Goal: Information Seeking & Learning: Understand process/instructions

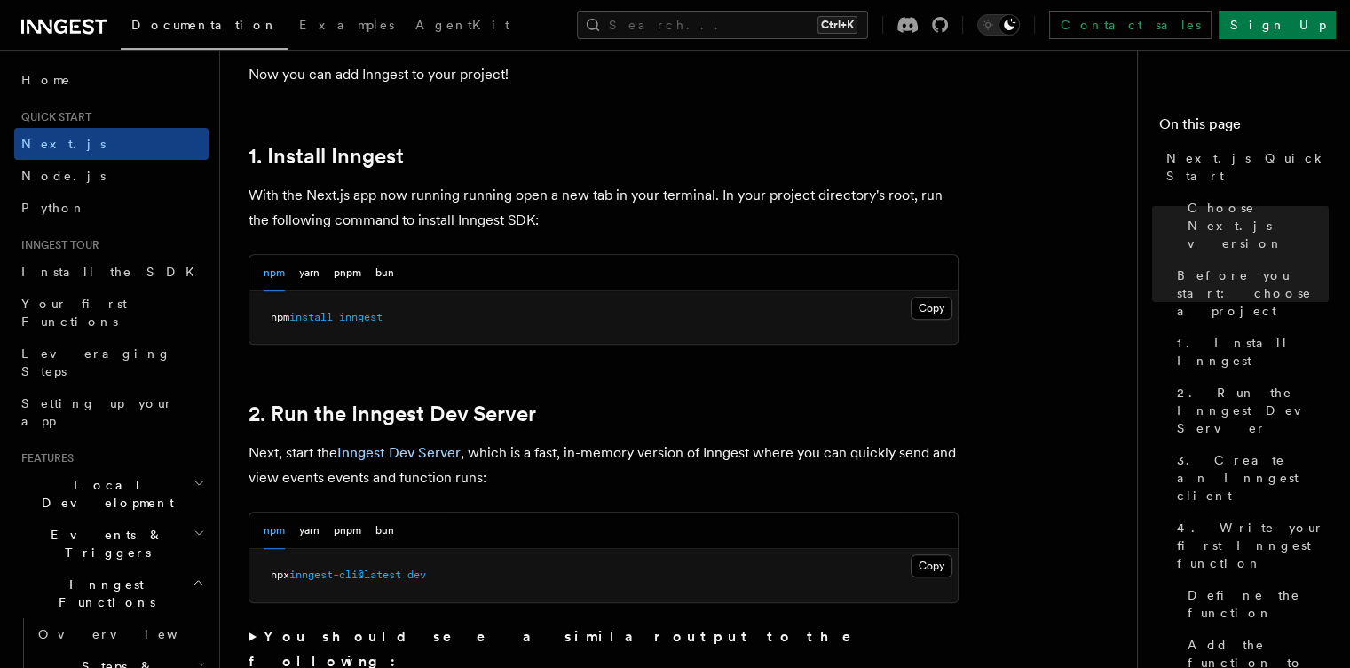
scroll to position [937, 0]
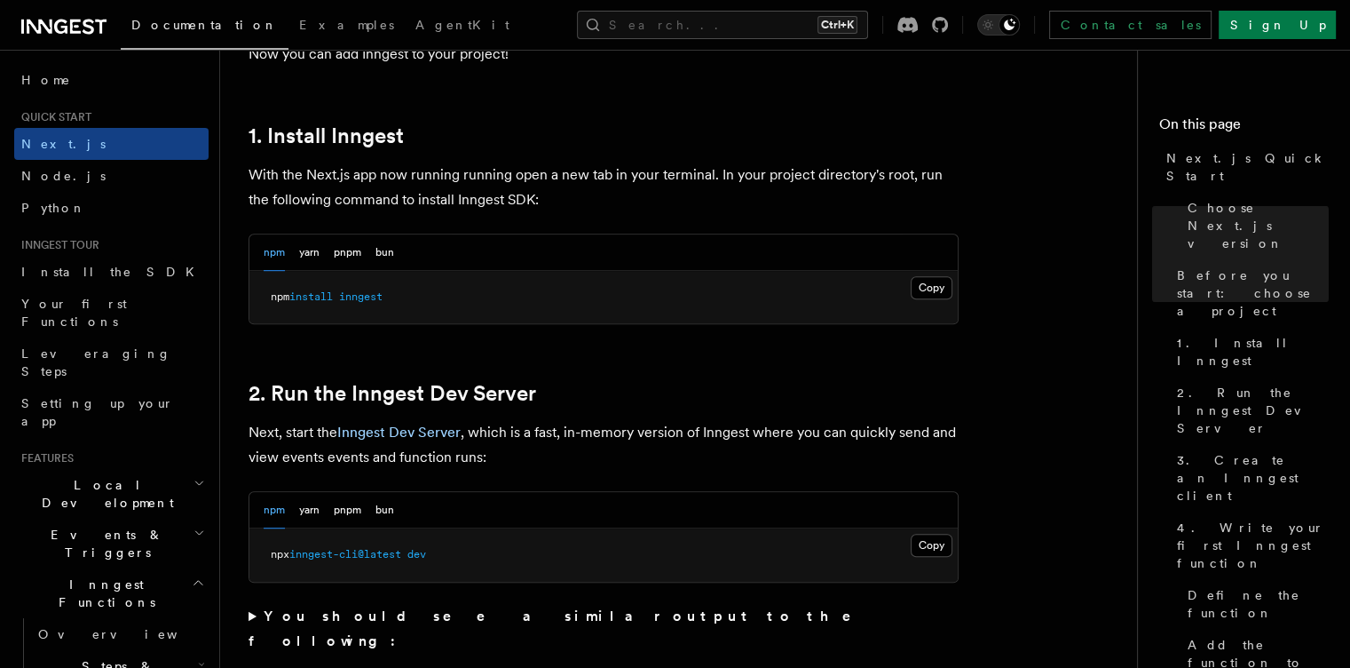
click at [332, 248] on div "npm yarn pnpm bun" at bounding box center [329, 252] width 131 height 36
click at [348, 249] on button "pnpm" at bounding box center [348, 252] width 28 height 36
click at [927, 284] on button "Copy Copied" at bounding box center [932, 287] width 42 height 23
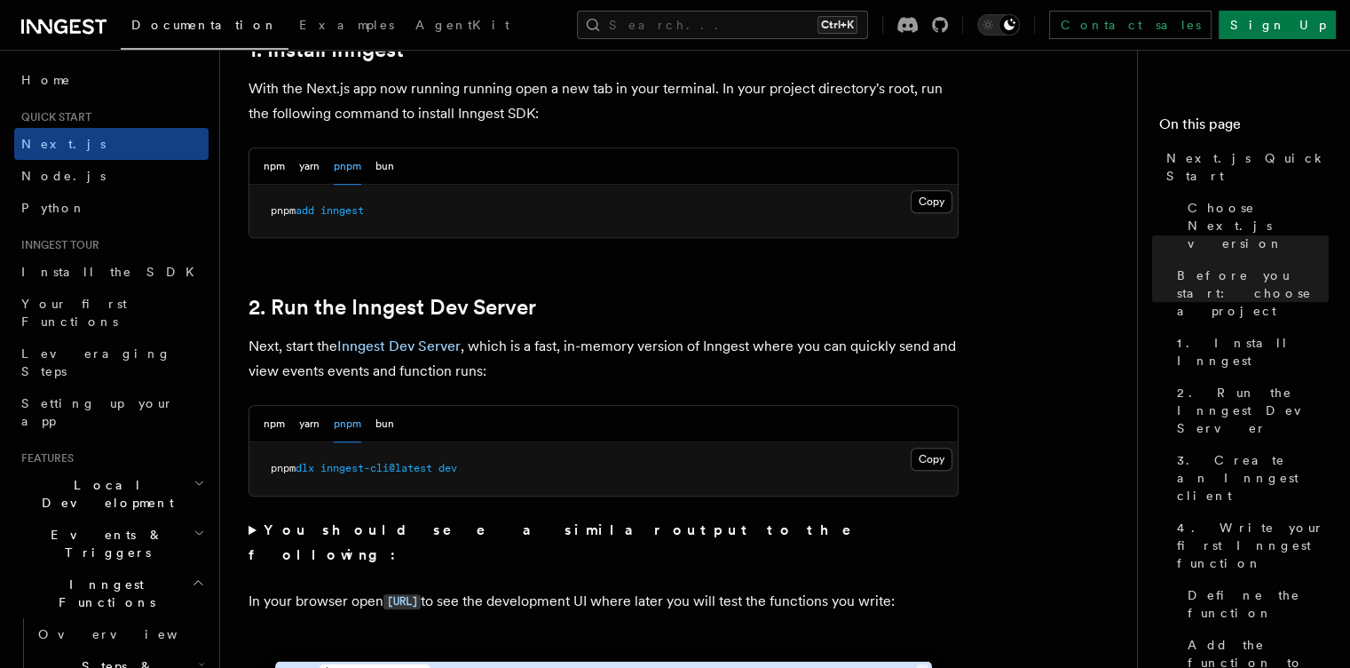
scroll to position [1026, 0]
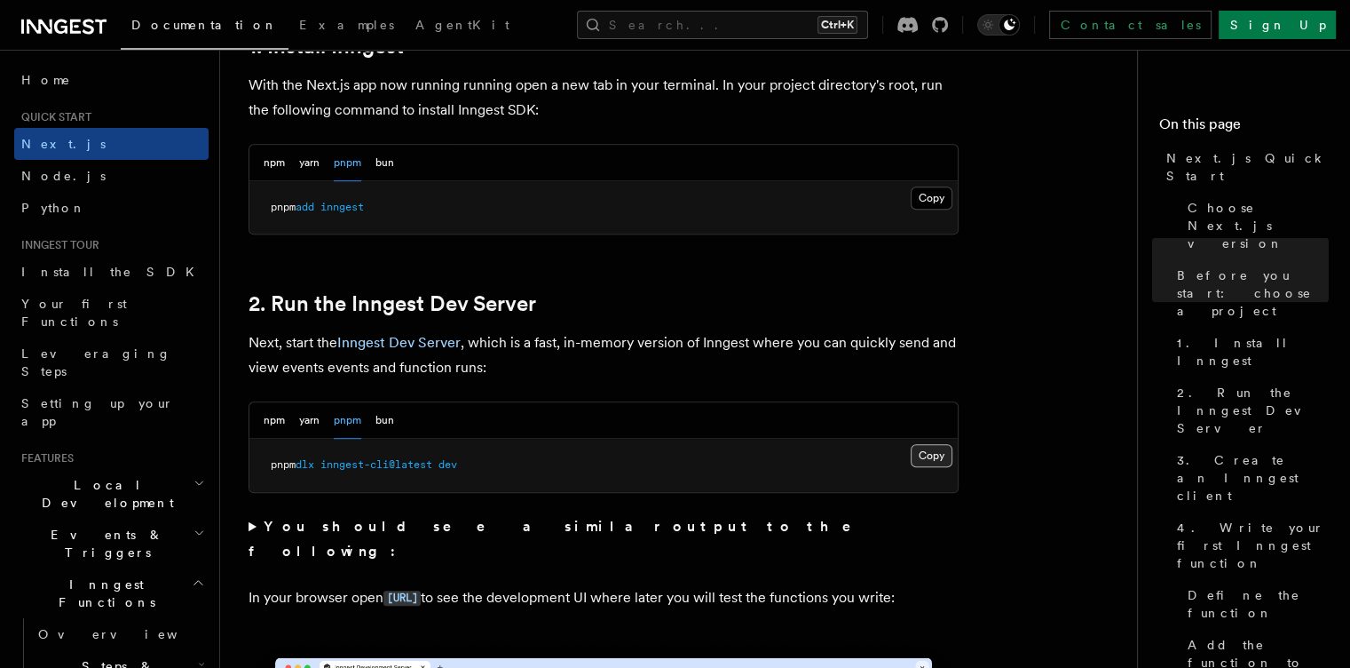
click at [939, 444] on button "Copy Copied" at bounding box center [932, 455] width 42 height 23
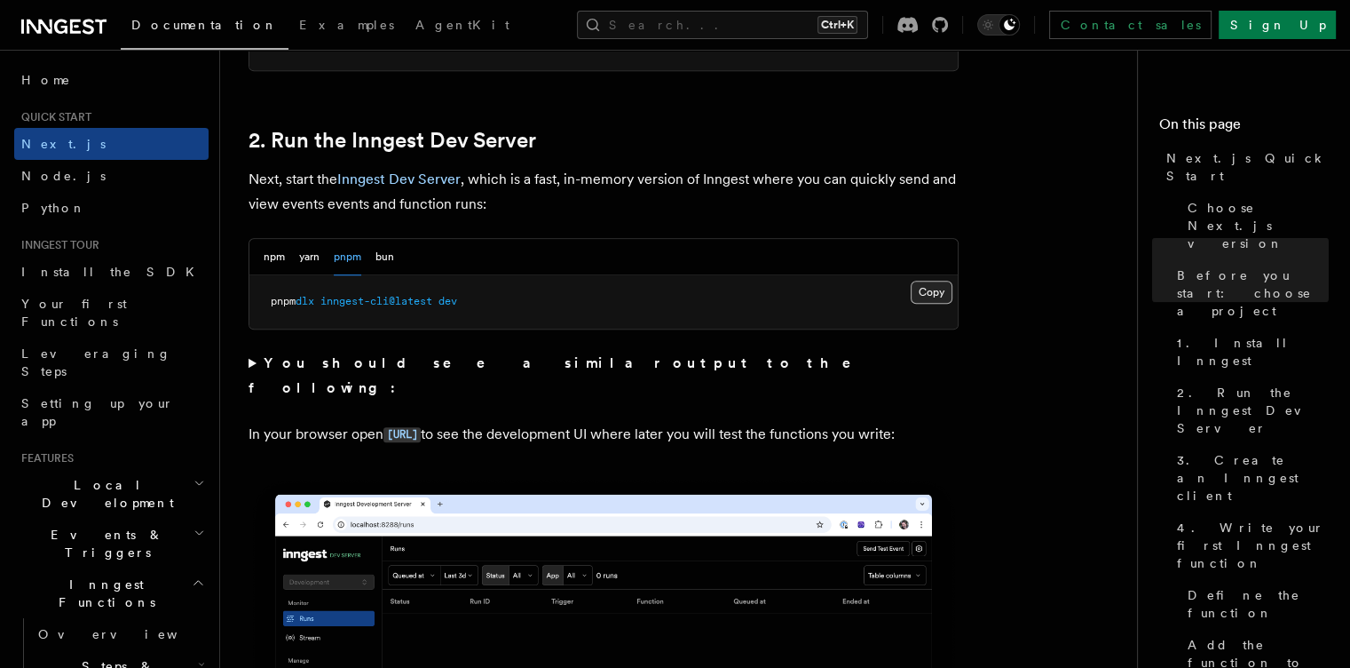
scroll to position [1282, 0]
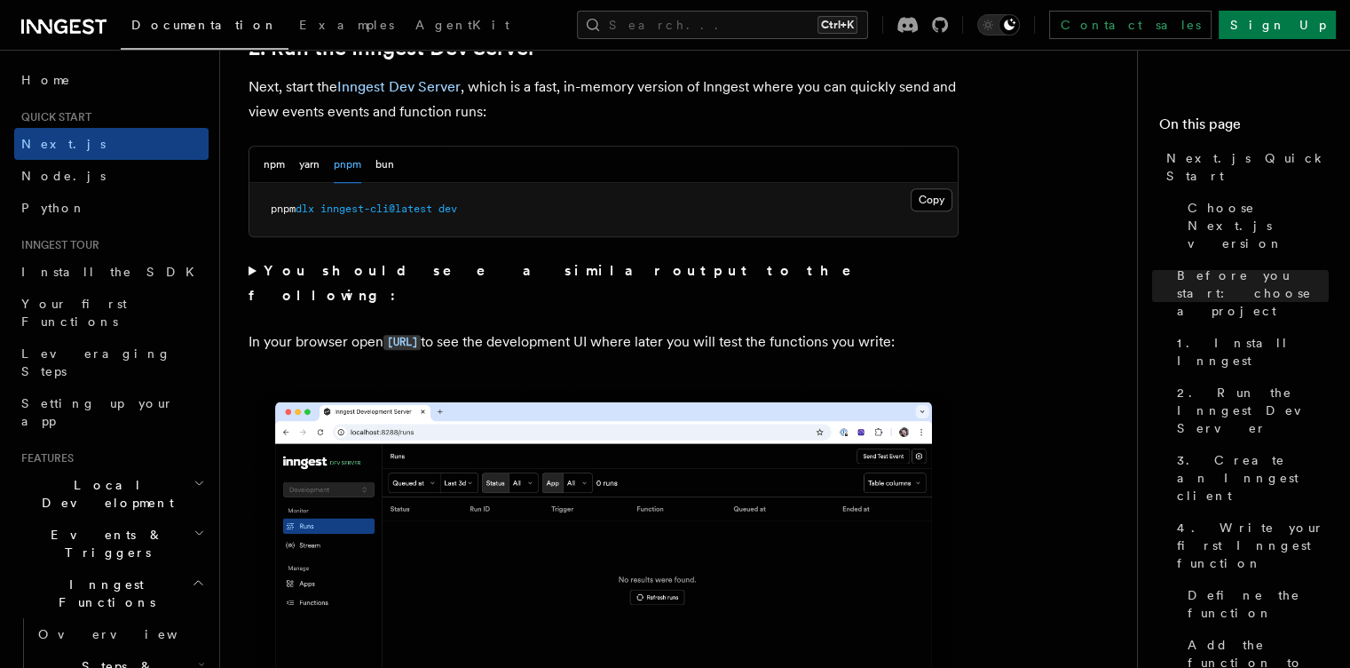
click at [483, 268] on strong "You should see a similar output to the following:" at bounding box center [563, 283] width 628 height 42
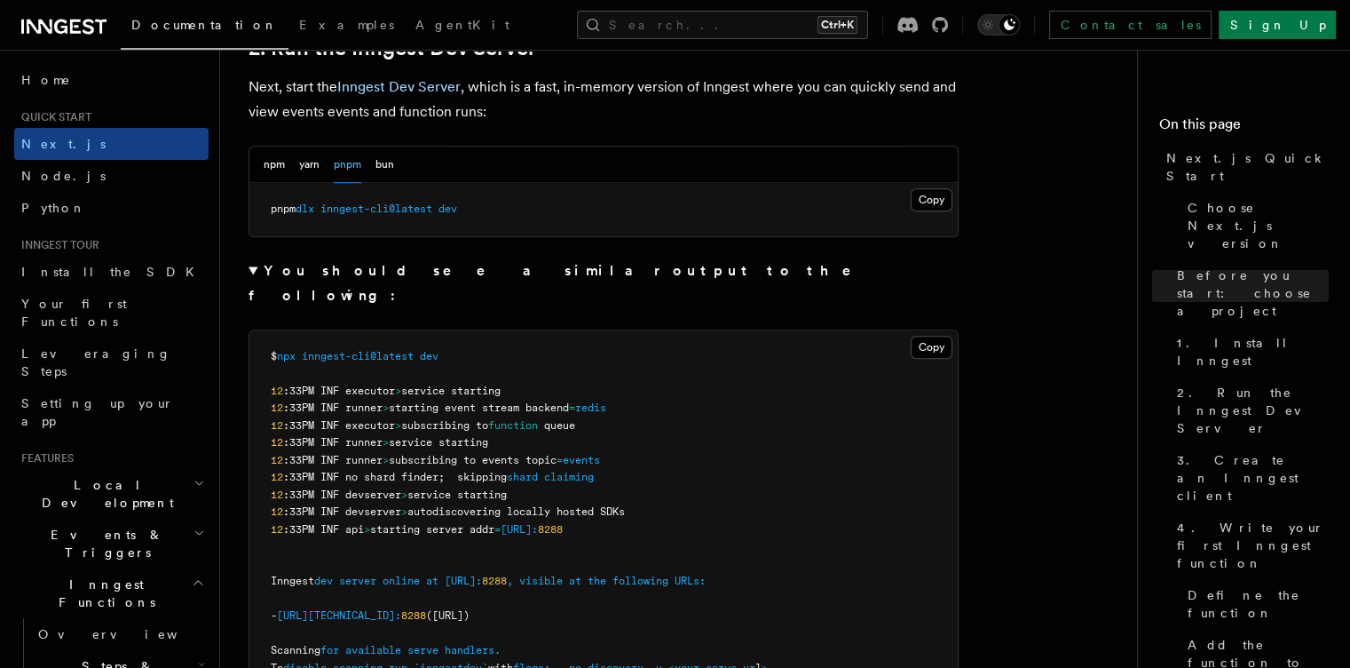
click at [435, 268] on strong "You should see a similar output to the following:" at bounding box center [563, 283] width 628 height 42
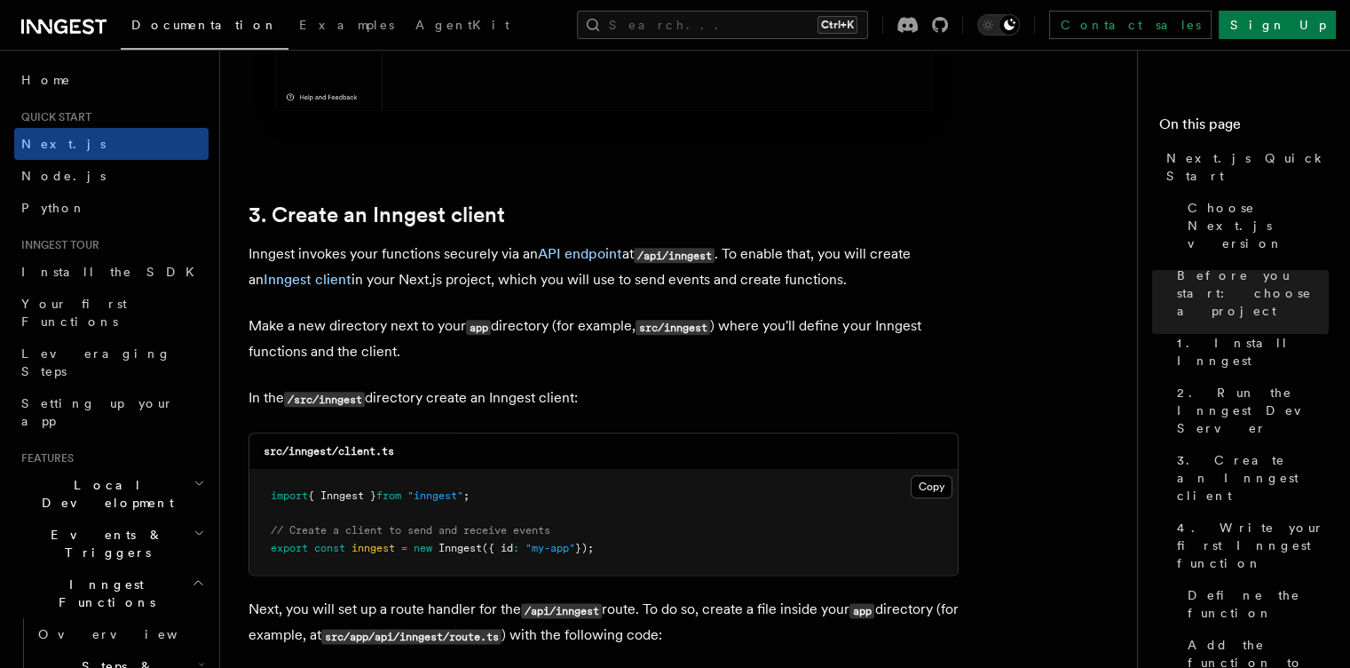
scroll to position [1971, 0]
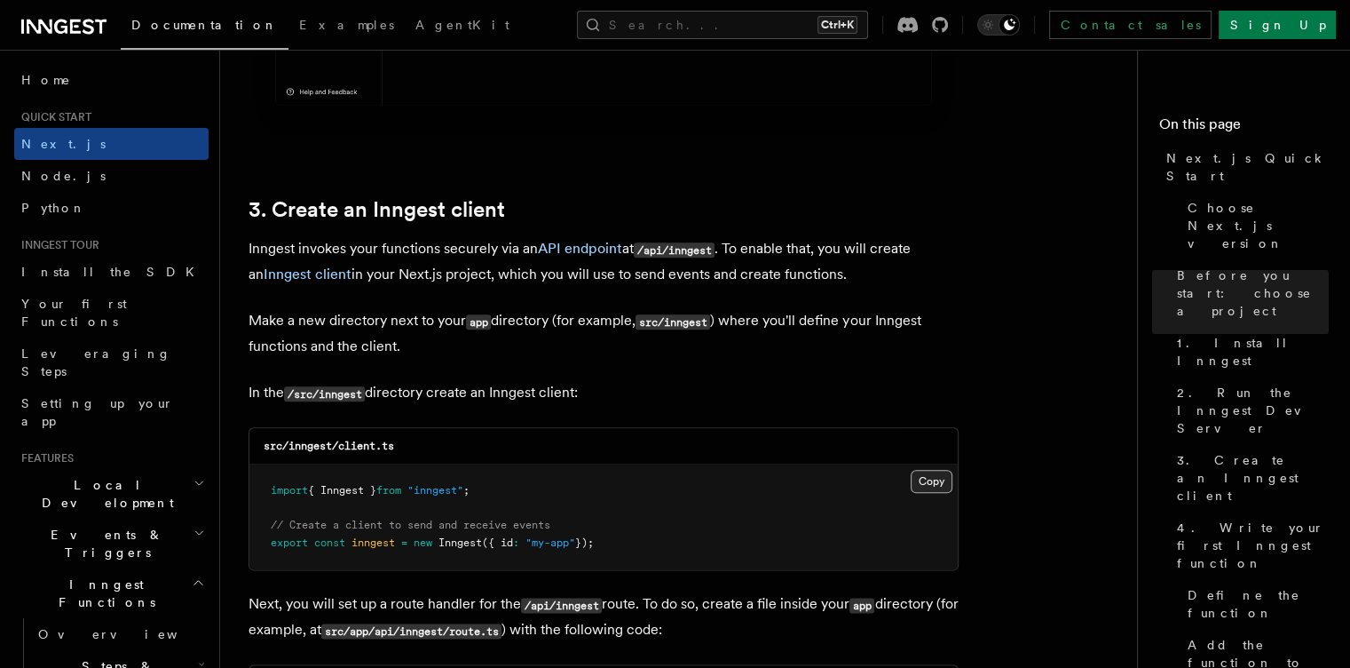
click at [945, 487] on button "Copy Copied" at bounding box center [932, 481] width 42 height 23
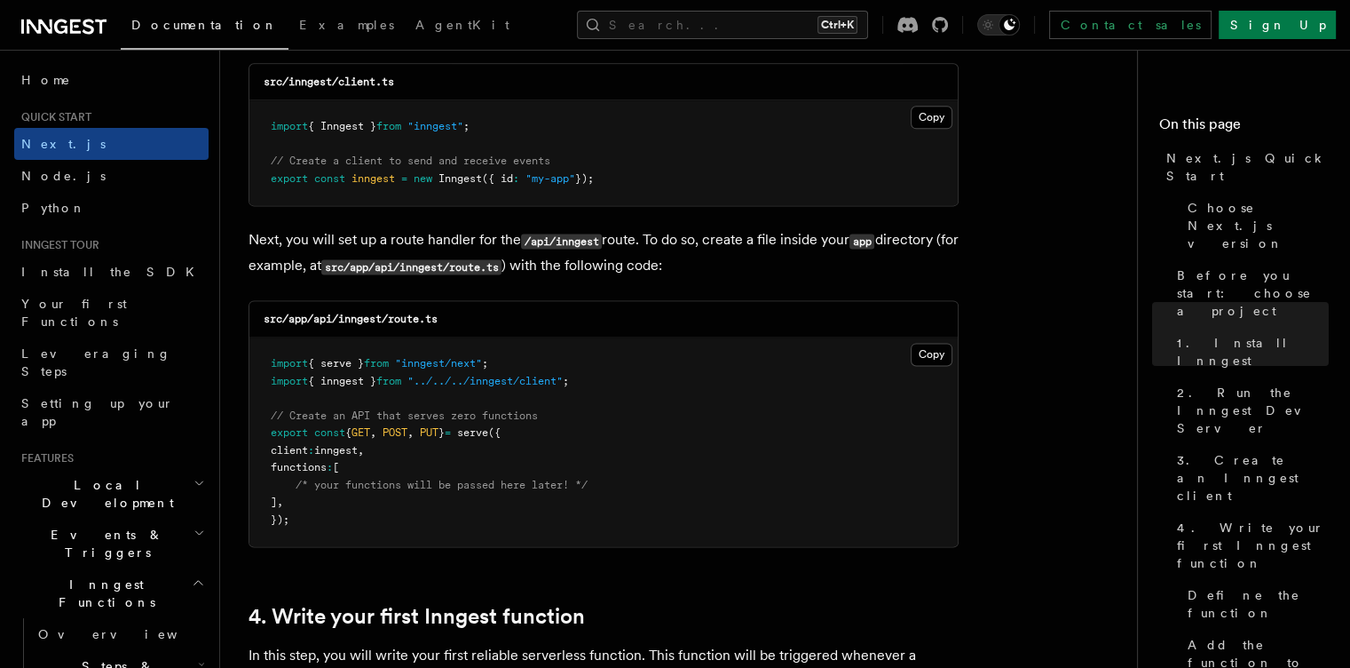
scroll to position [2337, 0]
click at [921, 352] on button "Copy Copied" at bounding box center [932, 352] width 42 height 23
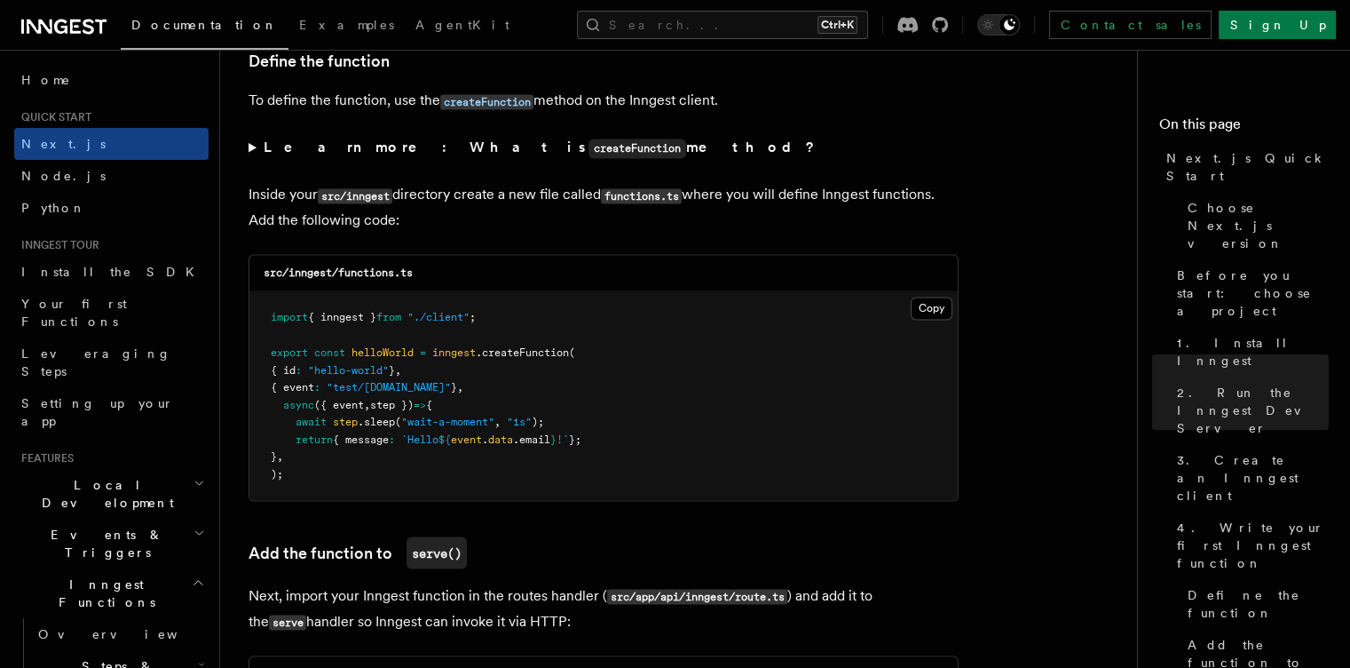
scroll to position [3043, 0]
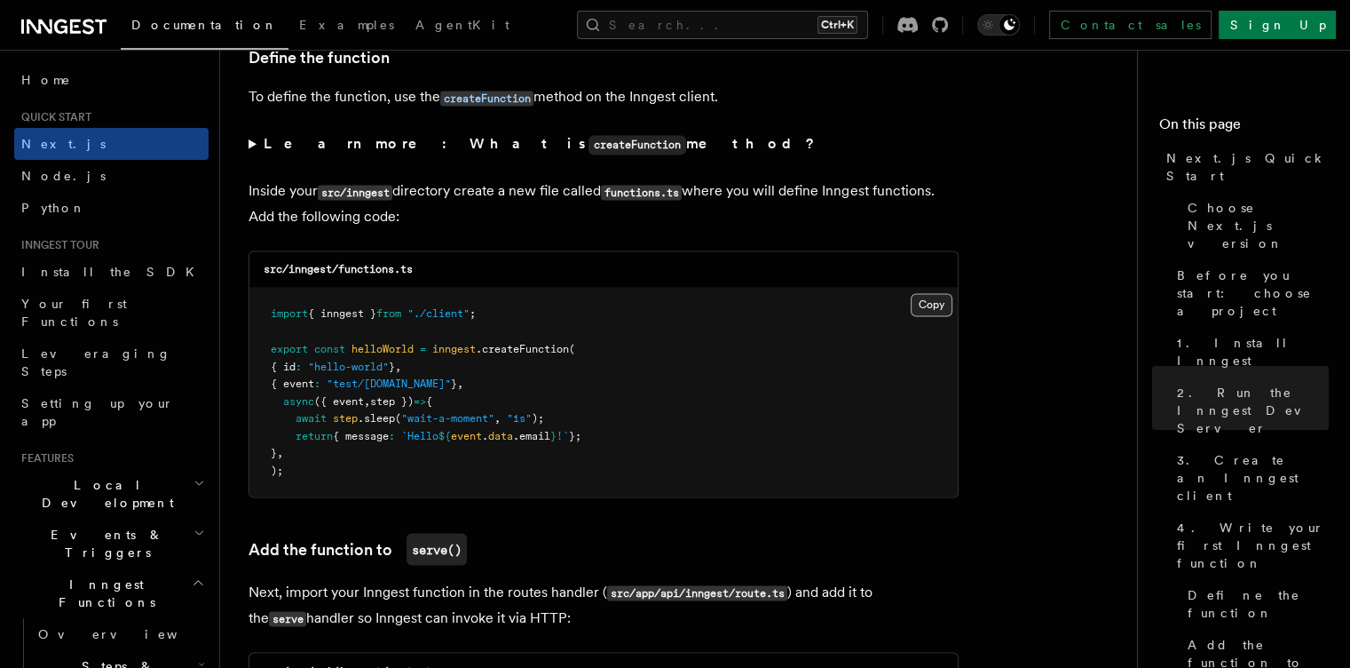
click at [930, 316] on button "Copy Copied" at bounding box center [932, 304] width 42 height 23
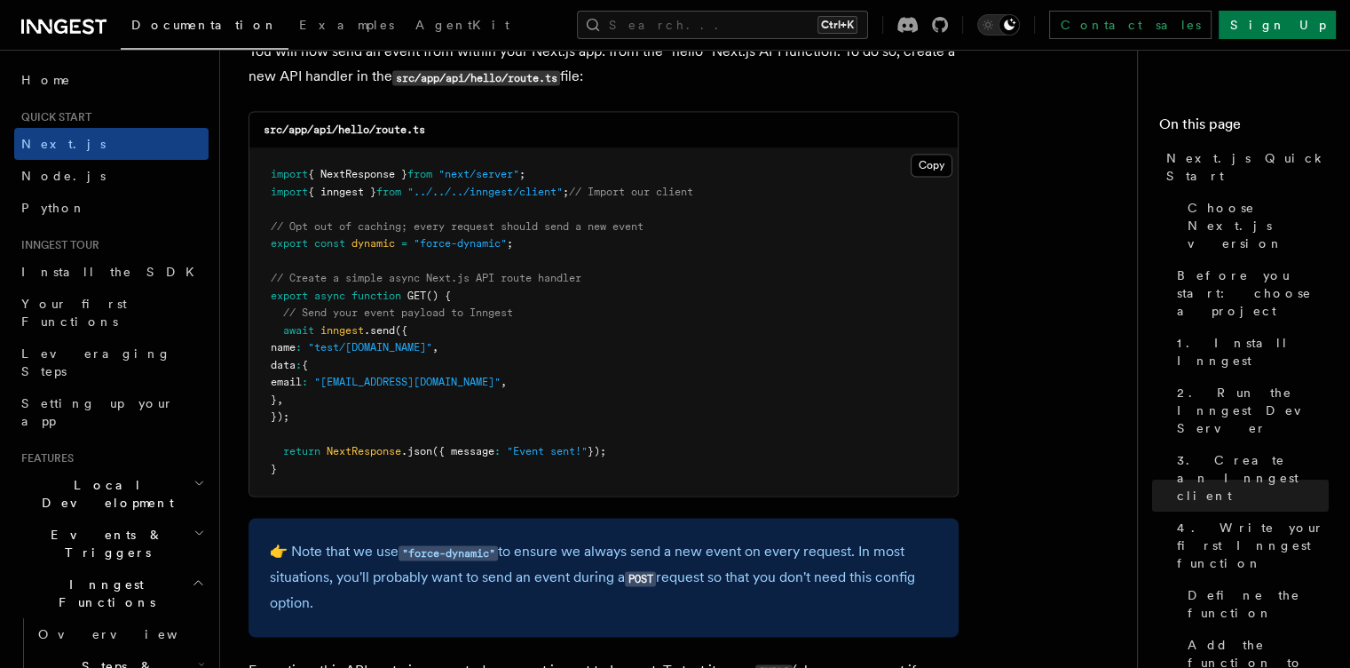
scroll to position [9293, 0]
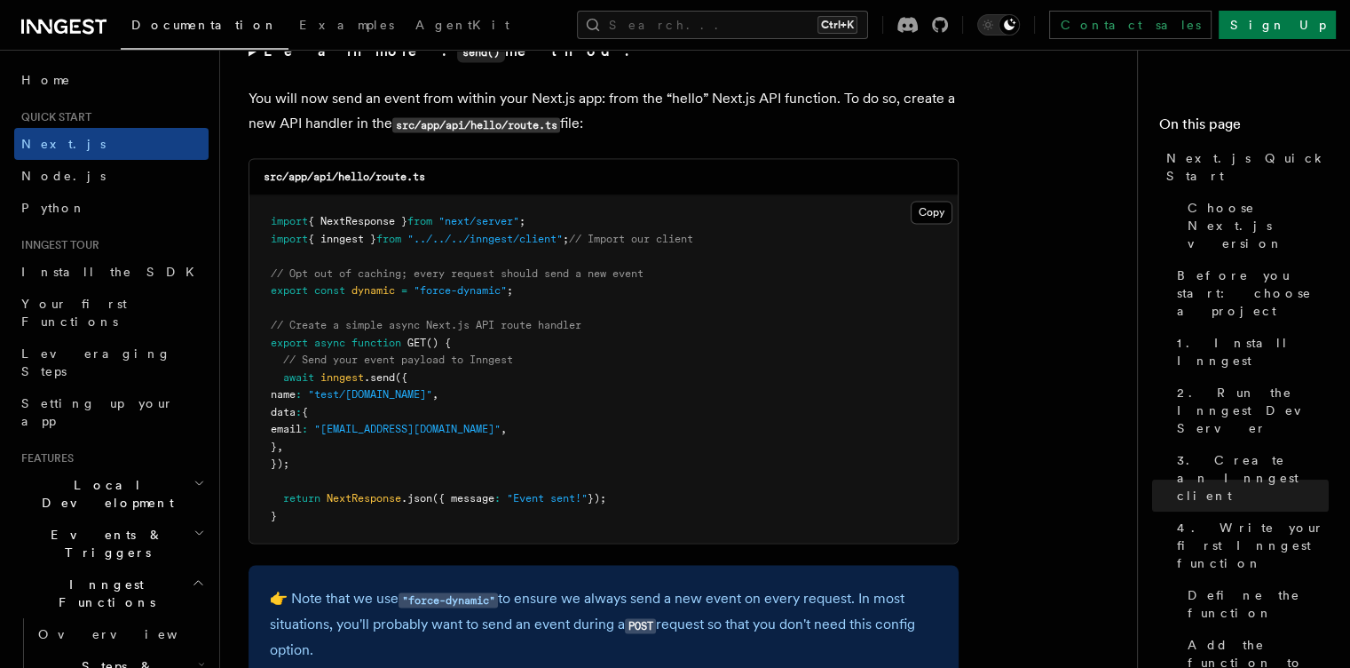
click at [527, 299] on pre "import { NextResponse } from "next/server" ; import { inngest } from "../../../…" at bounding box center [603, 368] width 708 height 347
copy code "export const dynamic = "force-dynamic" ;"
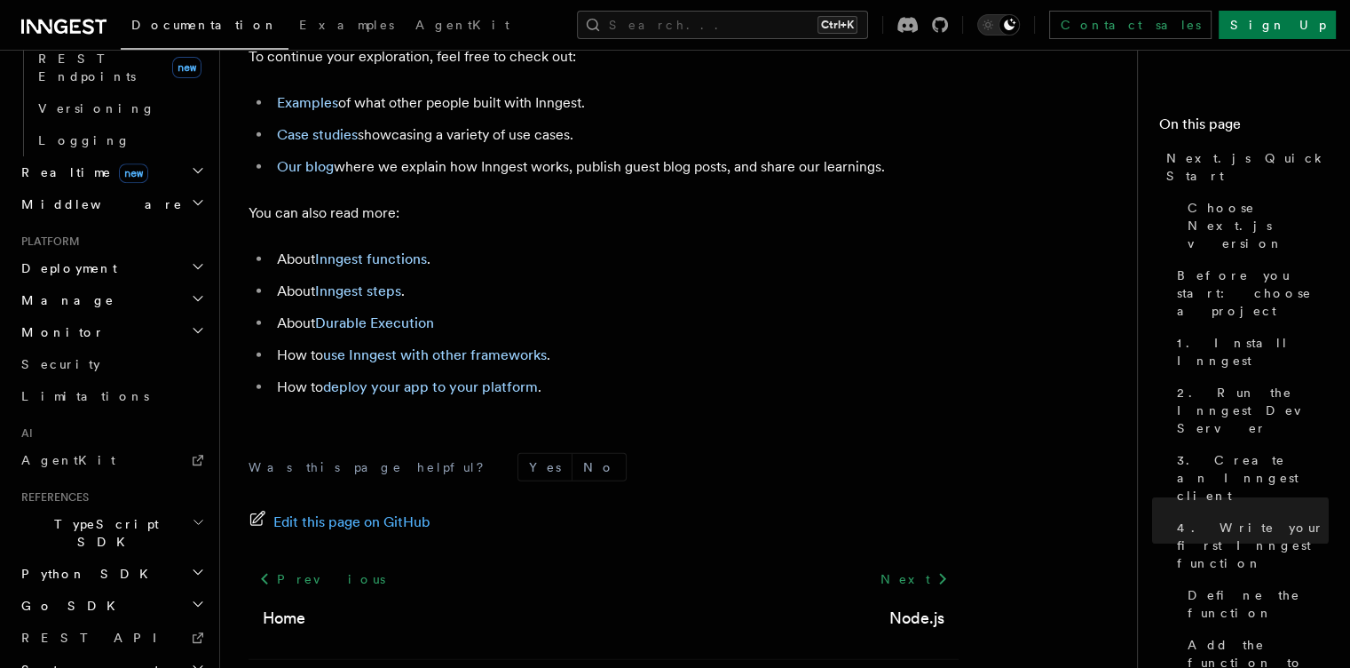
scroll to position [11190, 0]
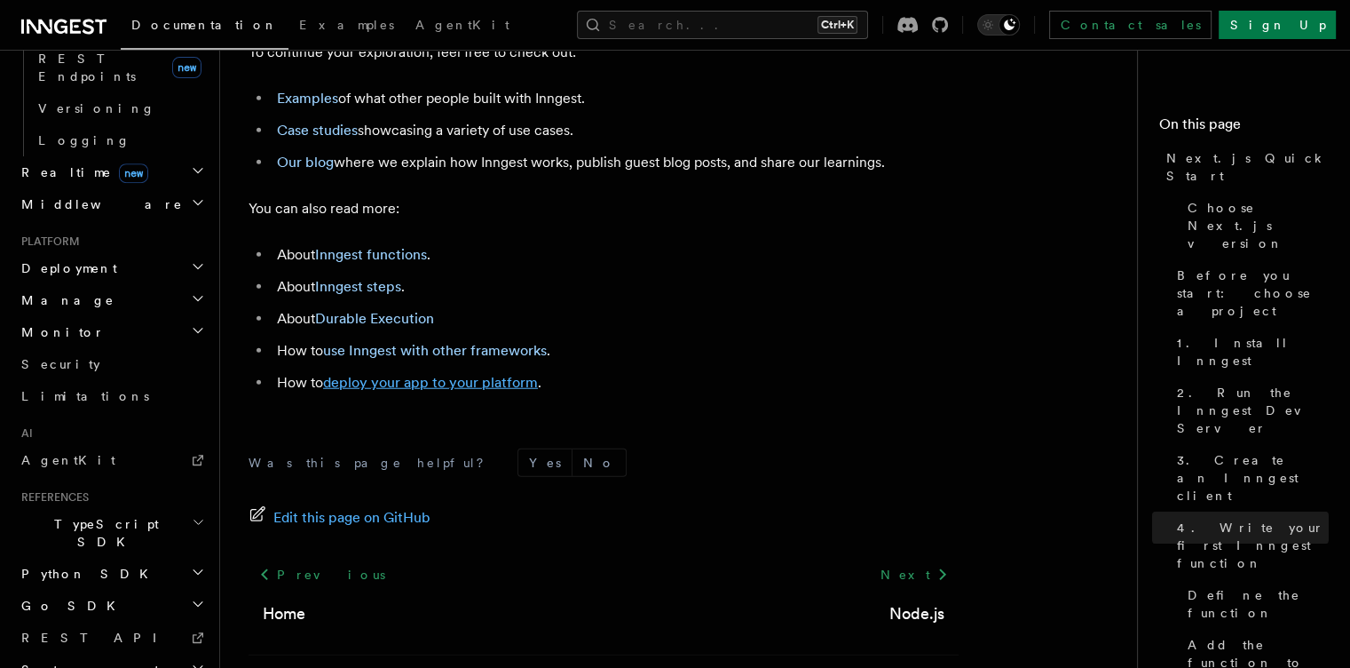
click at [469, 391] on link "deploy your app to your platform" at bounding box center [430, 382] width 215 height 17
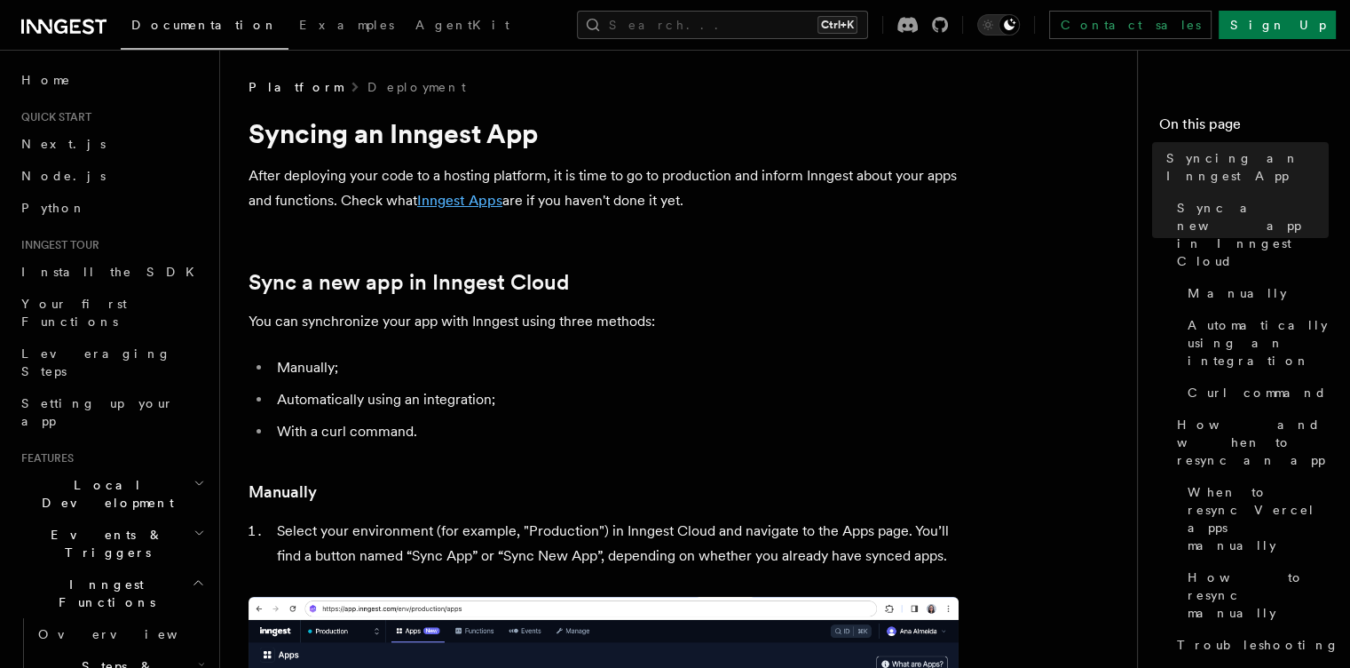
click at [483, 196] on link "Inngest Apps" at bounding box center [459, 200] width 85 height 17
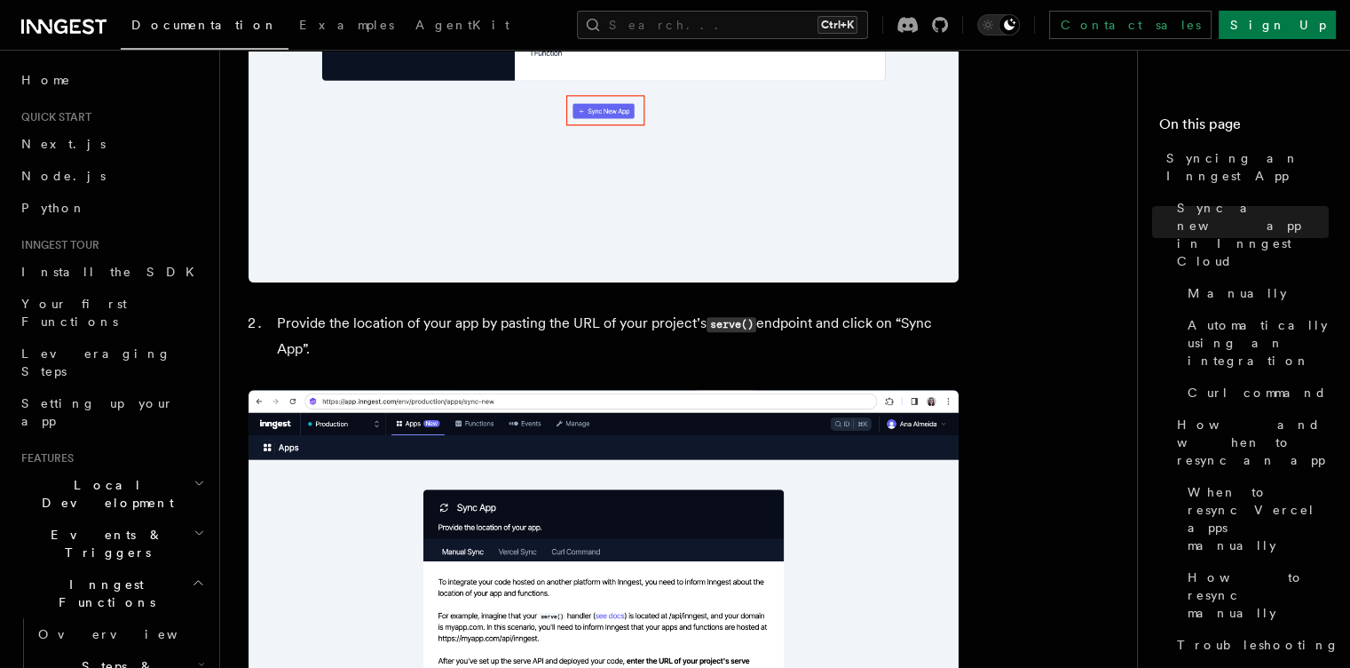
scroll to position [1193, 0]
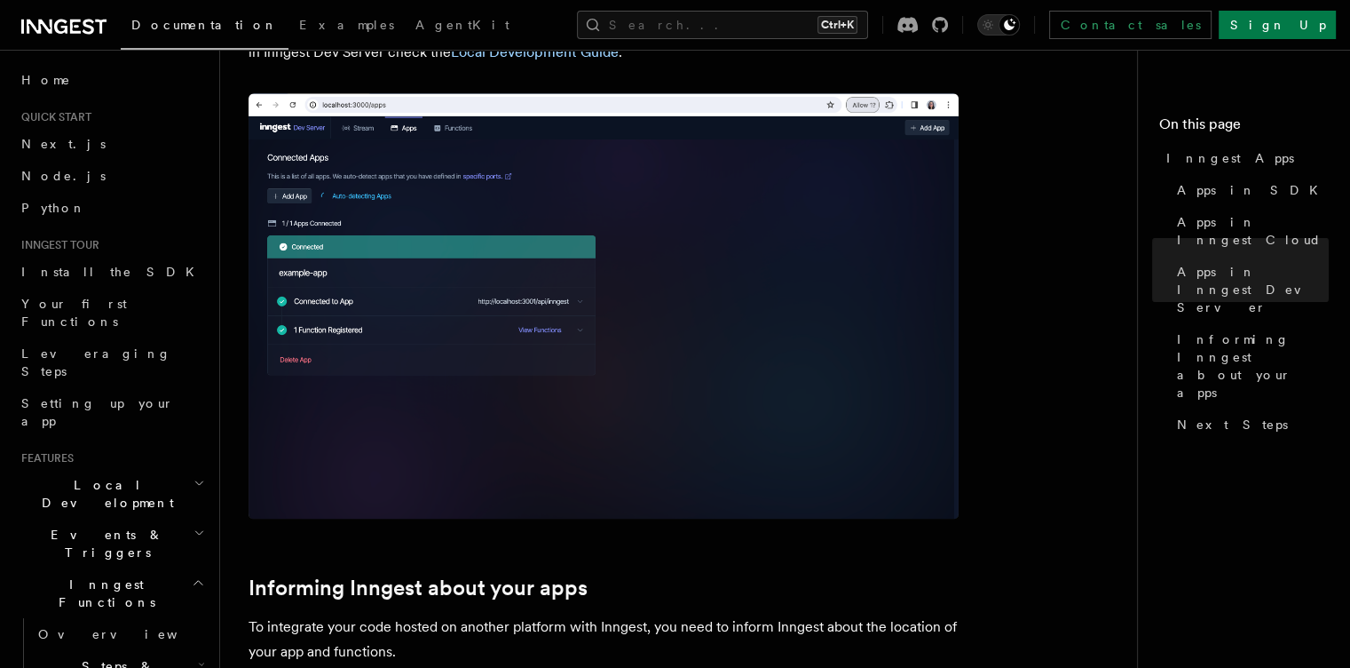
scroll to position [2176, 0]
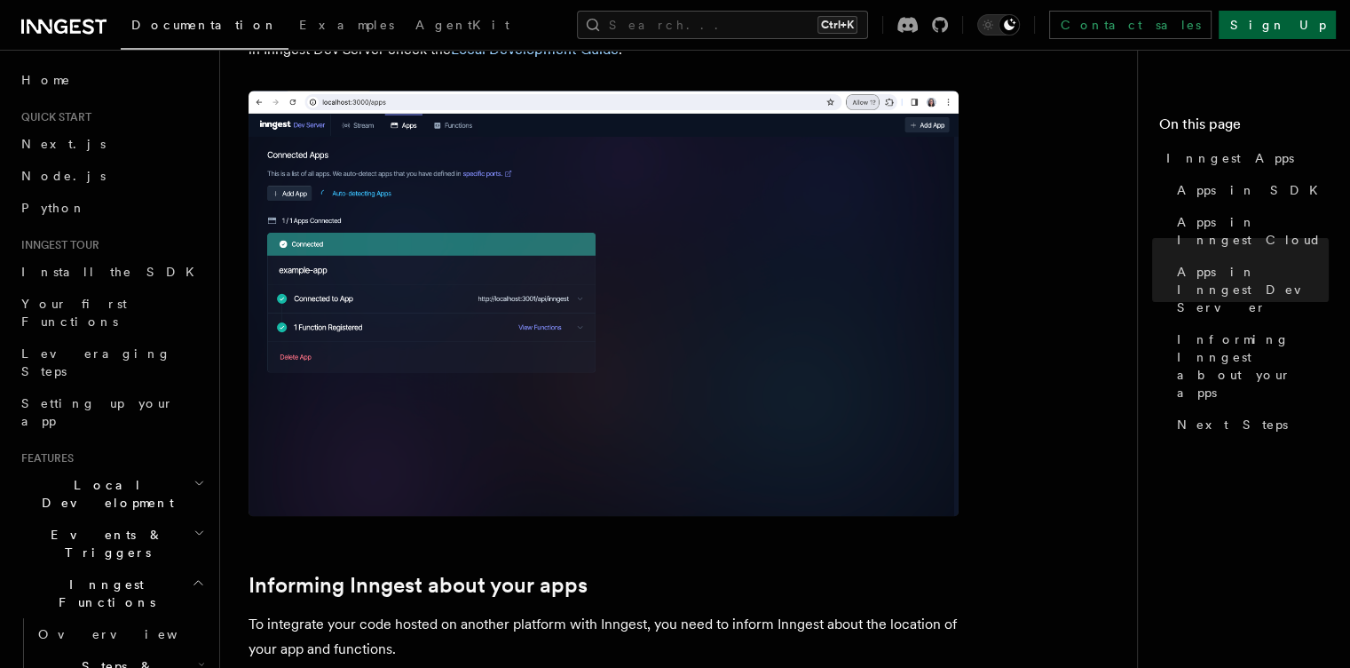
click at [1300, 30] on link "Sign Up" at bounding box center [1277, 25] width 117 height 28
